Goal: Navigation & Orientation: Find specific page/section

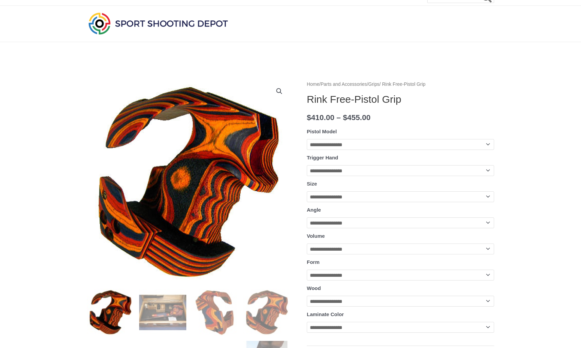
scroll to position [15, 0]
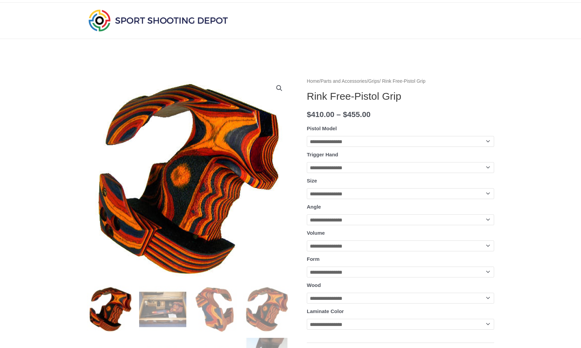
select select "**********"
select select "*****"
select select "*"
select select "*****"
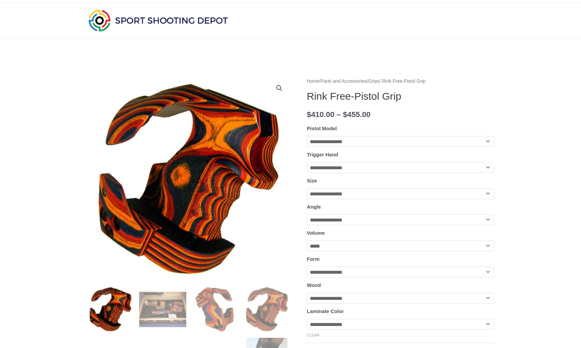
select select "******"
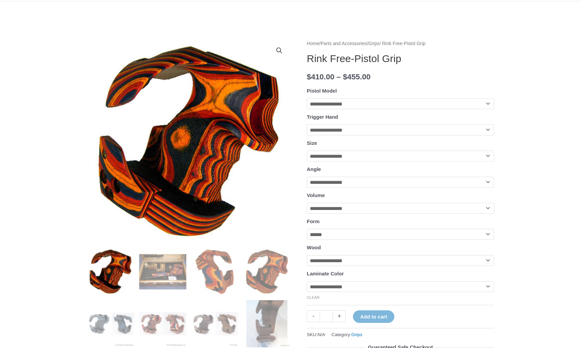
scroll to position [57, 0]
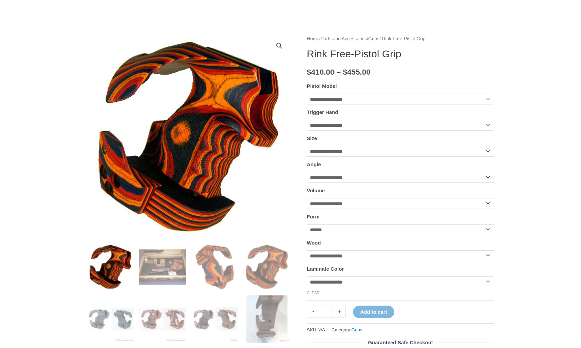
select select "******"
select select "****"
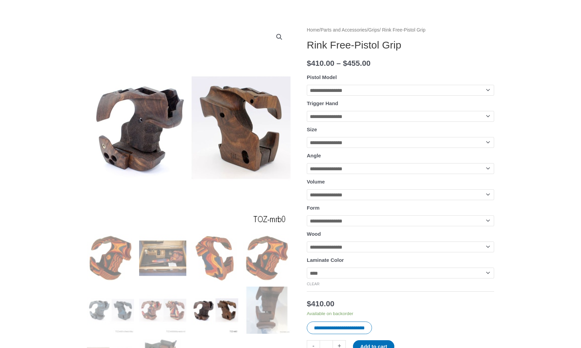
scroll to position [58, 0]
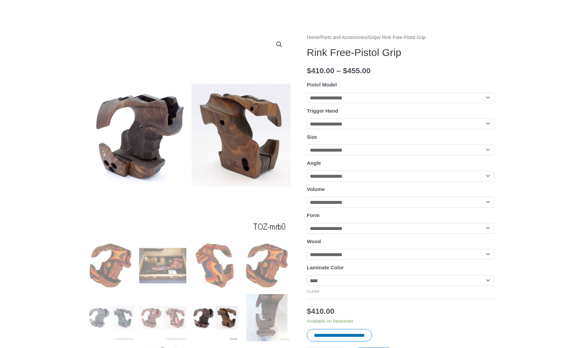
select select "******"
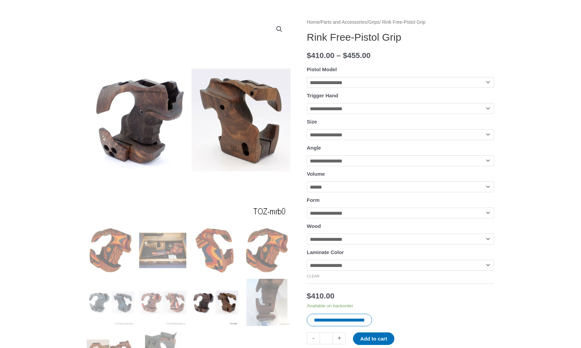
scroll to position [76, 0]
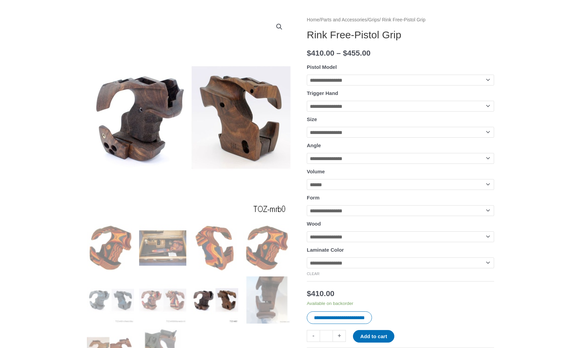
select select "****"
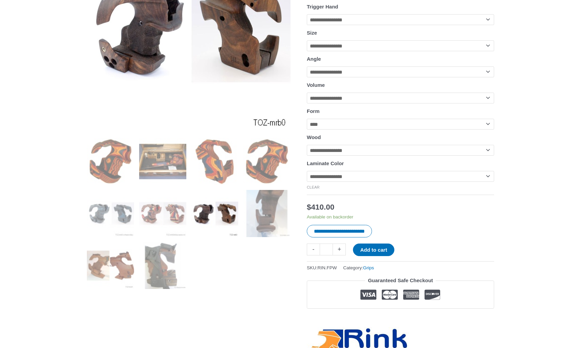
scroll to position [163, 0]
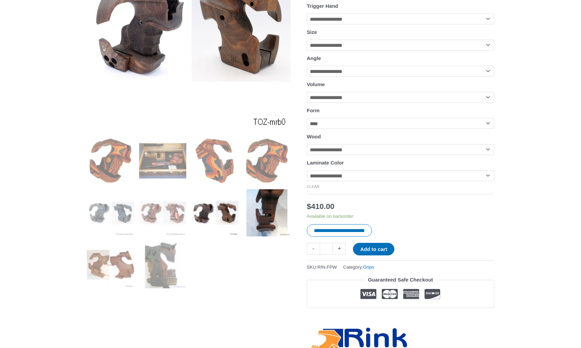
click at [258, 224] on img at bounding box center [266, 213] width 47 height 47
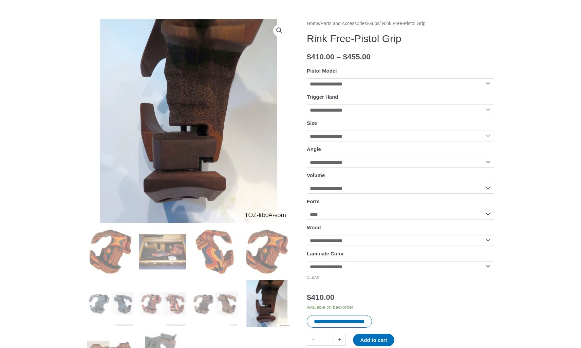
scroll to position [69, 0]
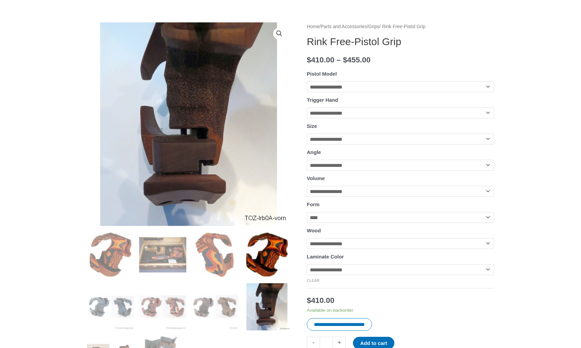
click at [263, 252] on img at bounding box center [266, 254] width 47 height 47
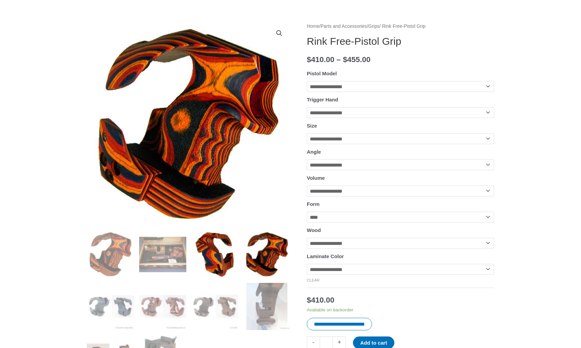
scroll to position [71, 0]
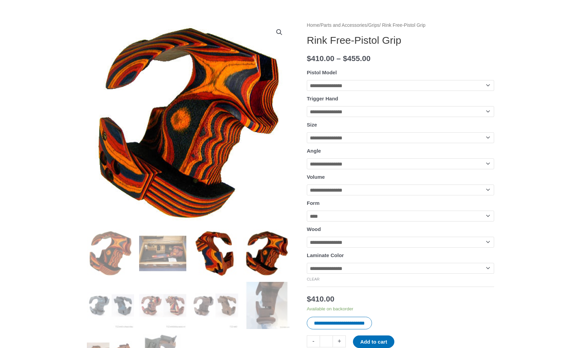
click at [199, 255] on img at bounding box center [215, 253] width 47 height 47
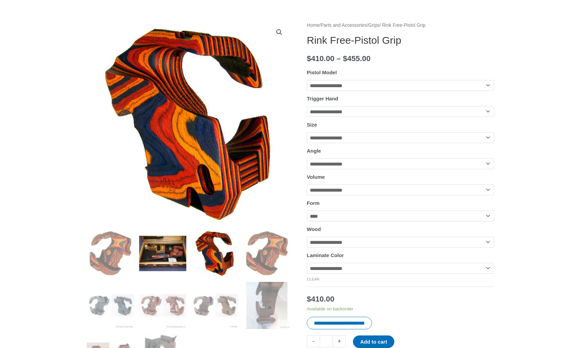
click at [166, 259] on img at bounding box center [162, 253] width 47 height 47
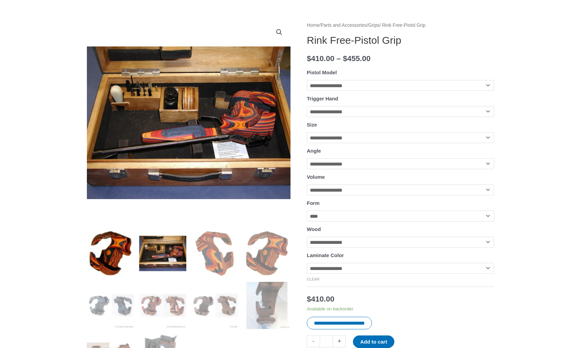
click at [109, 247] on img at bounding box center [110, 253] width 47 height 47
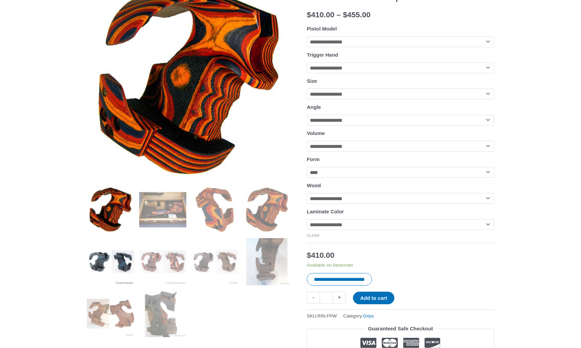
scroll to position [116, 0]
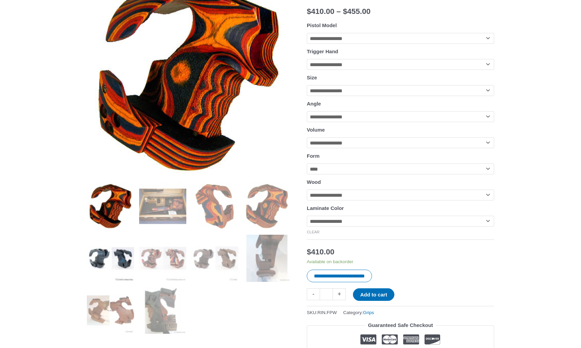
click at [110, 247] on img at bounding box center [110, 258] width 47 height 47
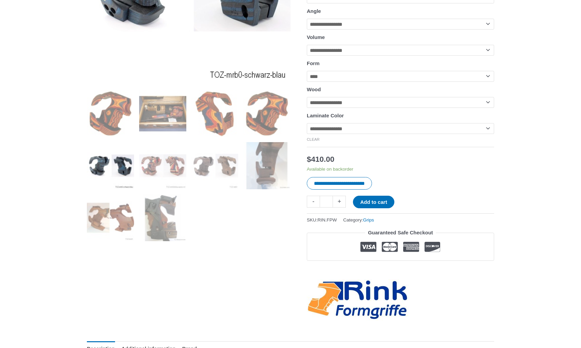
scroll to position [217, 0]
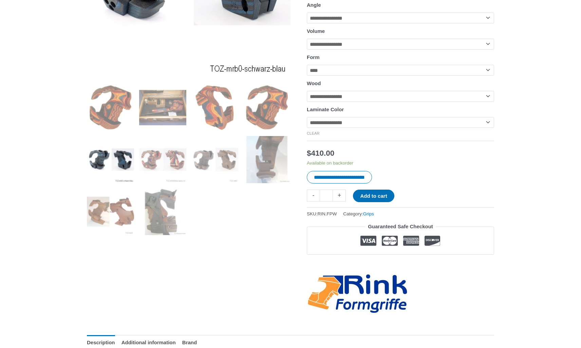
click at [110, 224] on img at bounding box center [110, 211] width 47 height 47
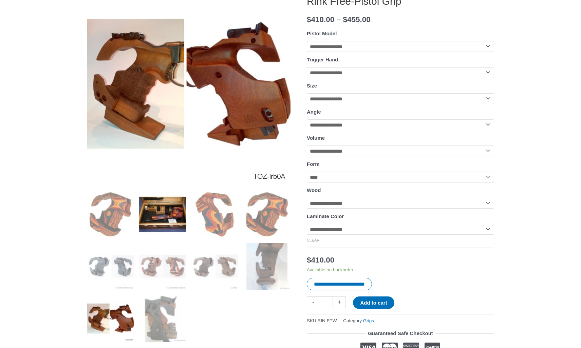
scroll to position [108, 0]
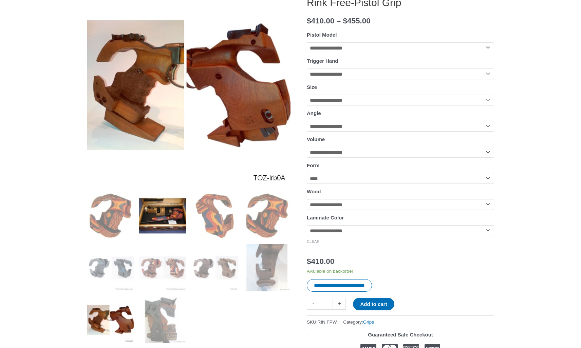
click at [173, 211] on img at bounding box center [162, 215] width 47 height 47
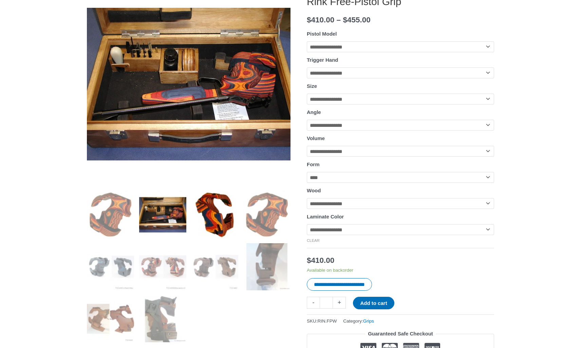
scroll to position [109, 0]
click at [223, 216] on img at bounding box center [215, 214] width 47 height 47
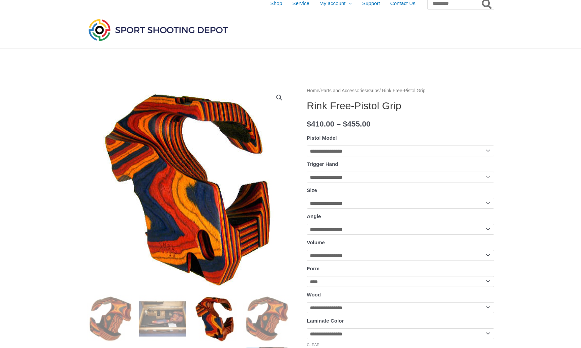
scroll to position [6, 0]
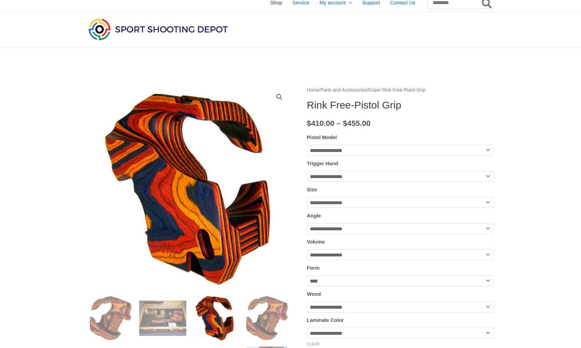
click at [270, 3] on span "Shop" at bounding box center [276, 2] width 12 height 17
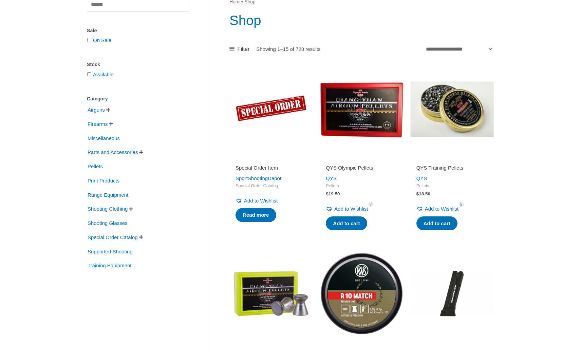
scroll to position [77, 0]
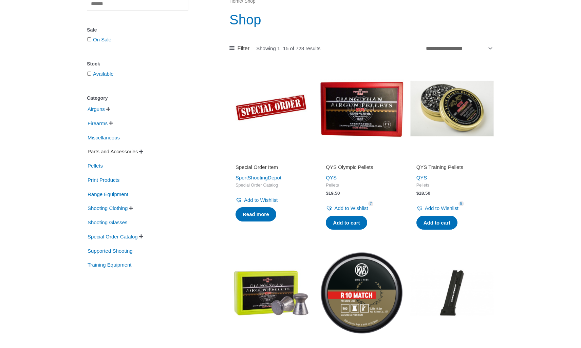
click at [137, 152] on span "Parts and Accessories" at bounding box center [113, 152] width 52 height 12
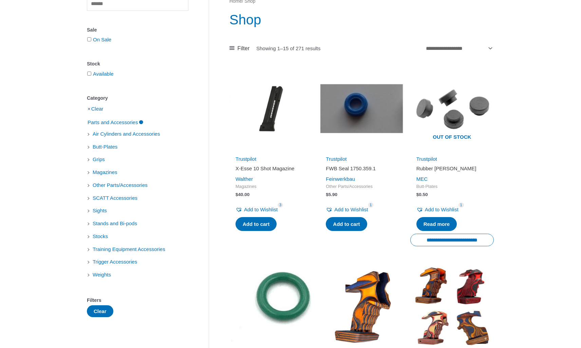
scroll to position [82, 0]
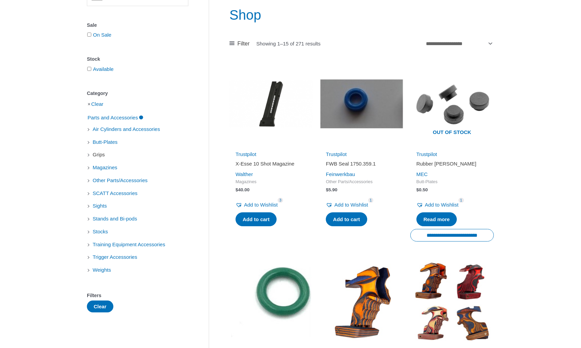
click at [99, 156] on span "Grips" at bounding box center [99, 155] width 14 height 12
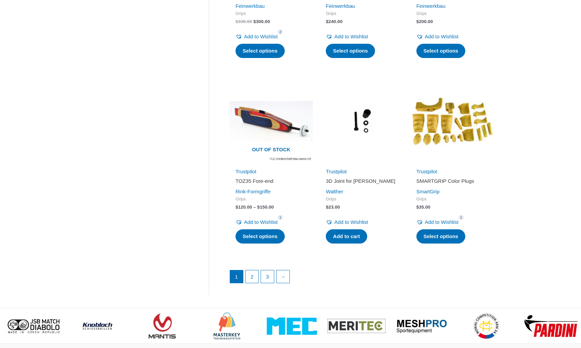
scroll to position [824, 0]
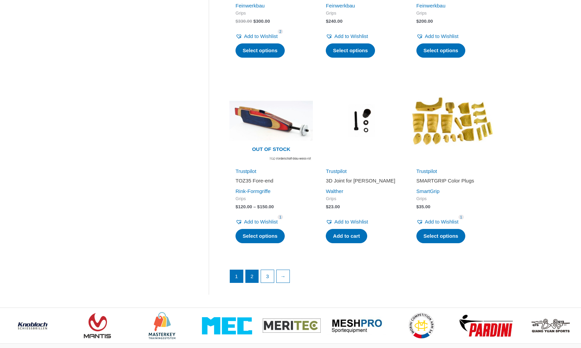
click at [254, 270] on link "2" at bounding box center [252, 276] width 13 height 13
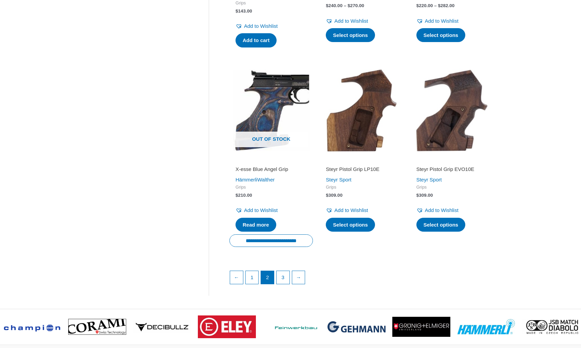
scroll to position [835, 0]
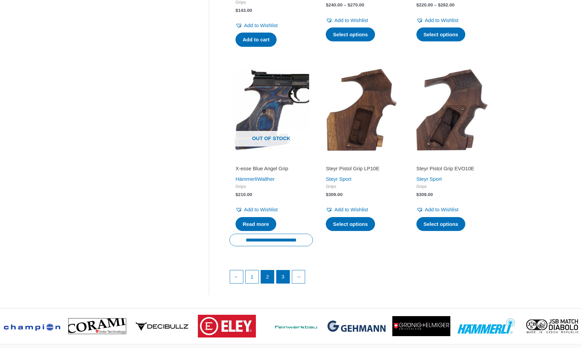
click at [284, 271] on link "3" at bounding box center [283, 277] width 13 height 13
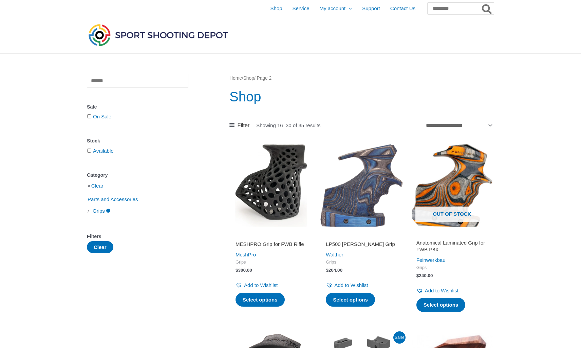
scroll to position [0, 0]
click at [270, 8] on span "Shop" at bounding box center [276, 8] width 12 height 17
click at [96, 247] on button "Clear" at bounding box center [100, 247] width 26 height 12
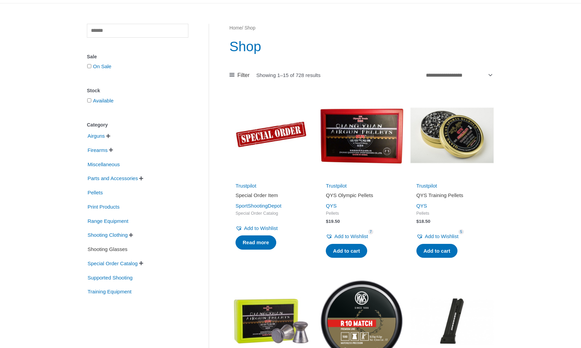
scroll to position [51, 0]
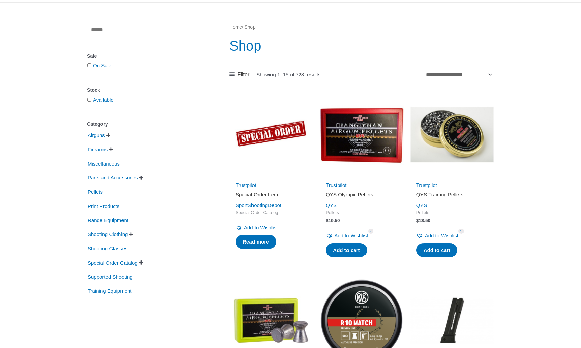
click at [143, 178] on span "" at bounding box center [141, 178] width 4 height 5
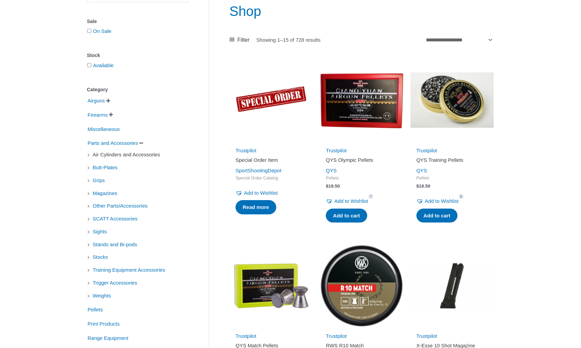
scroll to position [94, 0]
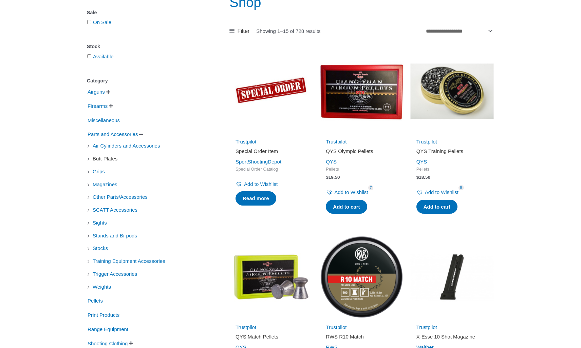
click at [100, 159] on span "Butt-Plates" at bounding box center [105, 159] width 26 height 12
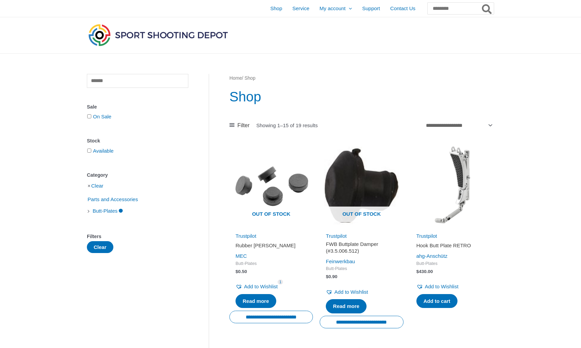
scroll to position [94, 0]
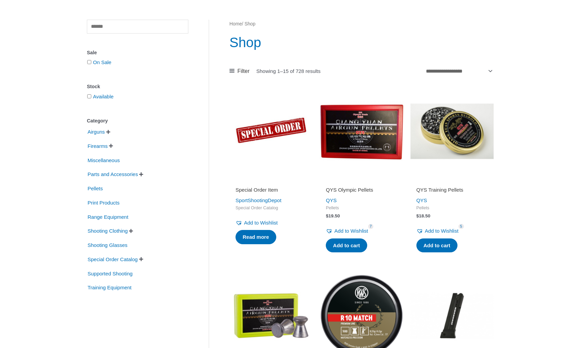
scroll to position [60, 0]
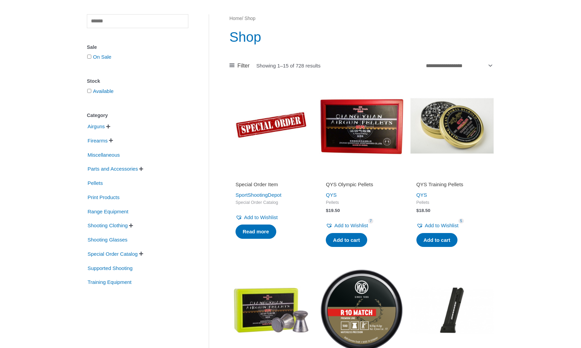
click at [112, 140] on span "" at bounding box center [111, 140] width 4 height 5
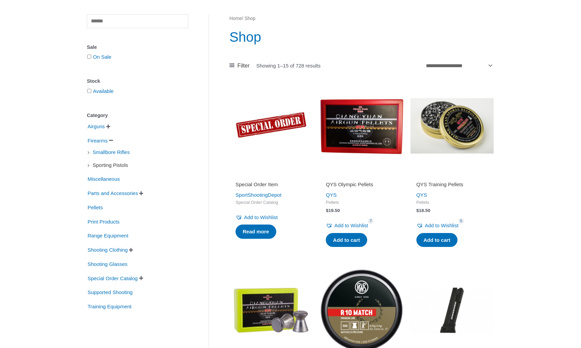
click at [107, 165] on span "Sporting Pistols" at bounding box center [110, 166] width 37 height 12
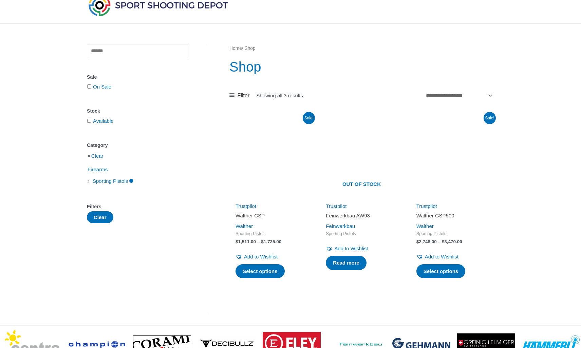
scroll to position [21, 0]
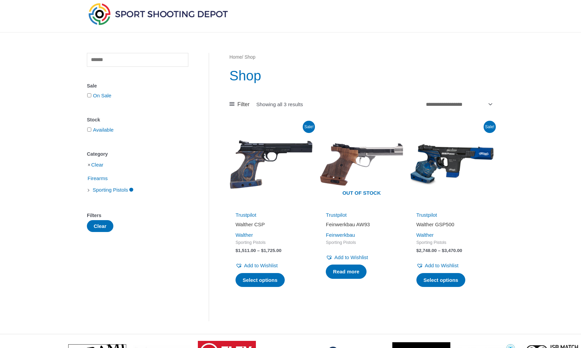
scroll to position [60, 0]
